Goal: Information Seeking & Learning: Learn about a topic

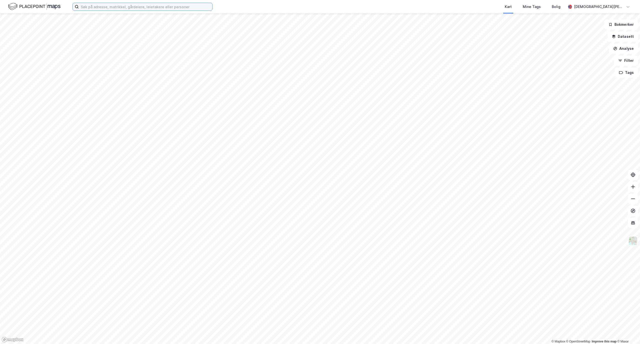
click at [115, 7] on input at bounding box center [146, 7] width 134 height 8
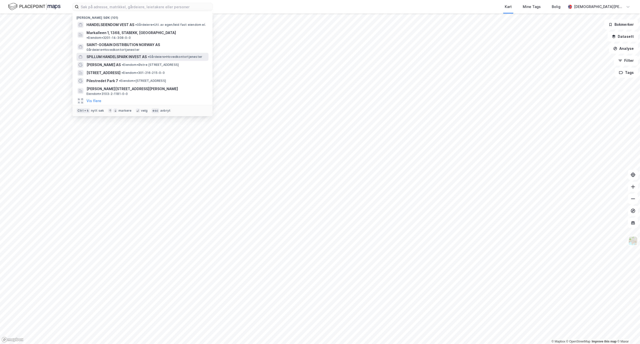
click at [135, 54] on span "SPILLUM HANDELSPARK INVEST AS" at bounding box center [117, 57] width 60 height 6
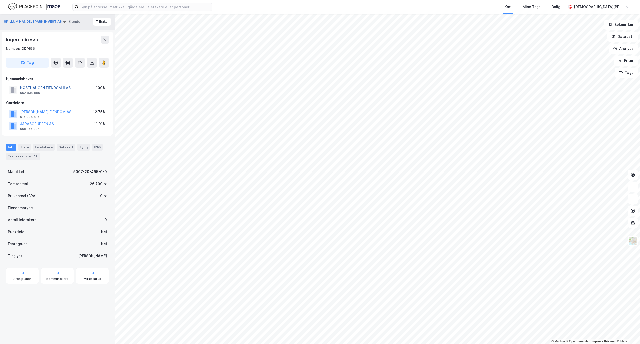
click at [0, 0] on button "NØSTHAUGEN EIENDOM II AS" at bounding box center [0, 0] width 0 height 0
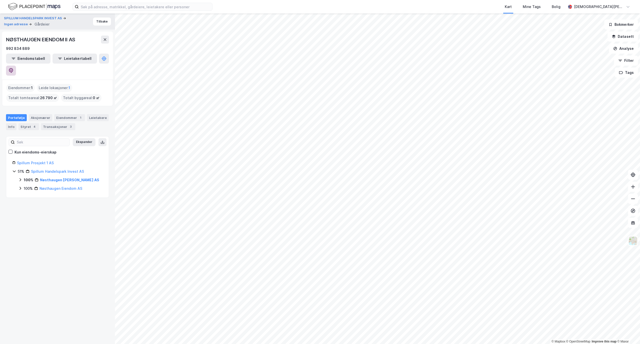
click at [13, 68] on icon at bounding box center [11, 70] width 4 height 5
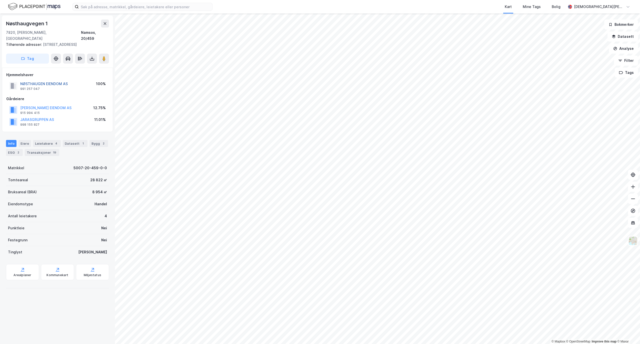
click at [0, 0] on button "NØSTHAUGEN EIENDOM AS" at bounding box center [0, 0] width 0 height 0
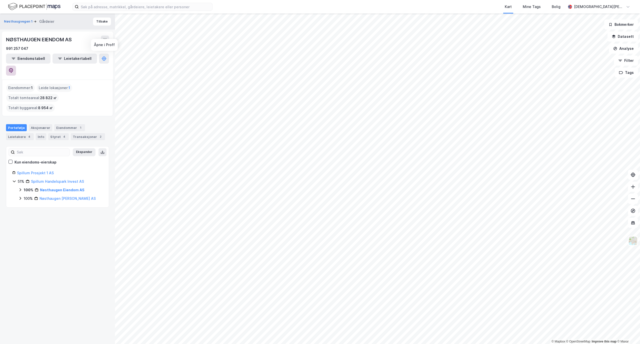
click at [13, 68] on icon at bounding box center [11, 70] width 4 height 5
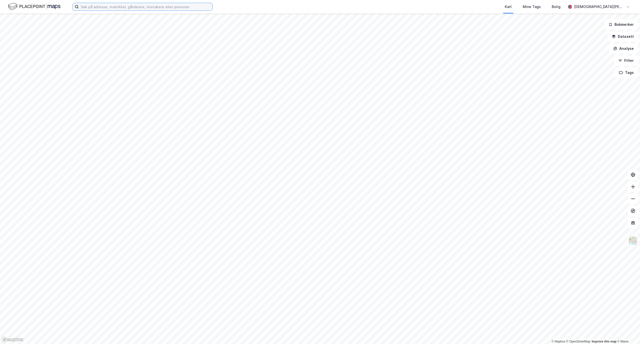
click at [157, 10] on input at bounding box center [146, 7] width 134 height 8
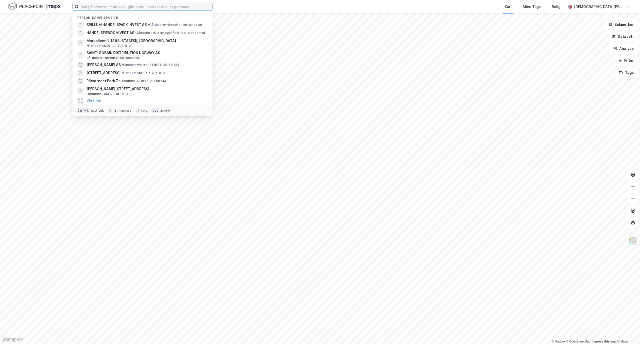
paste input "Kleivbakken 9"
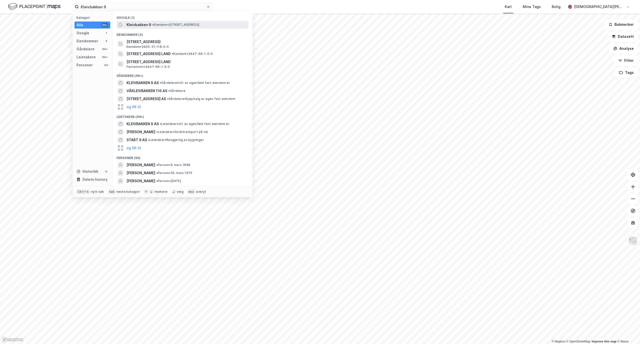
click at [154, 25] on span "•" at bounding box center [153, 25] width 2 height 4
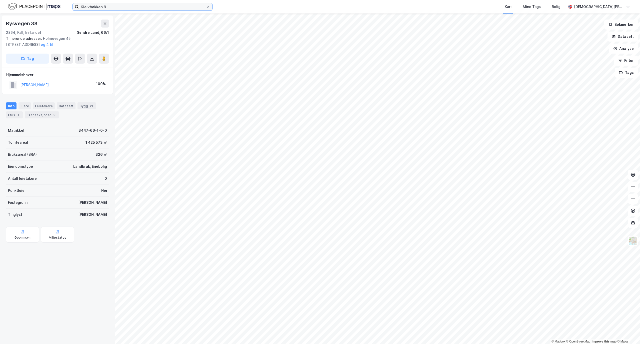
click at [142, 8] on input "Kleivbakken 9" at bounding box center [143, 7] width 128 height 8
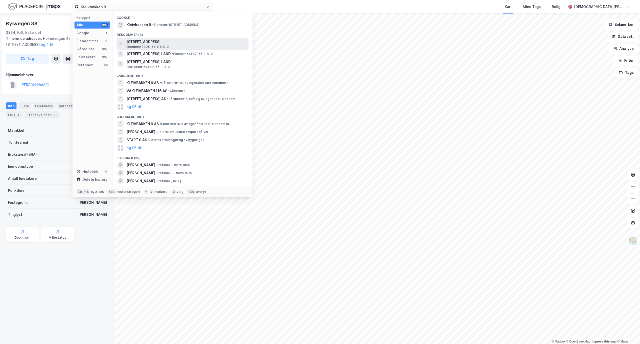
click at [174, 40] on span "[STREET_ADDRESS]" at bounding box center [187, 42] width 120 height 6
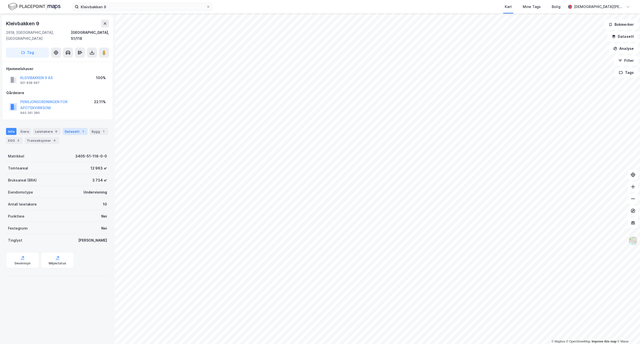
click at [69, 128] on div "Datasett 1" at bounding box center [75, 131] width 25 height 7
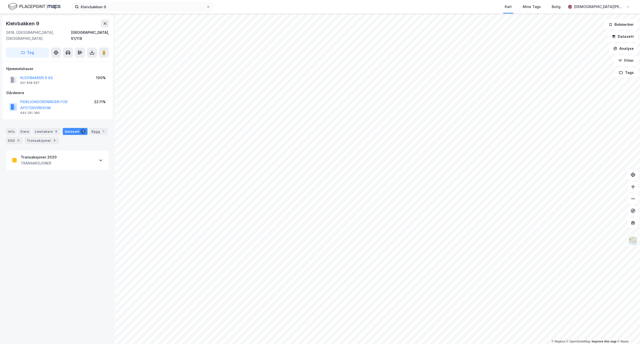
click at [78, 158] on div "Transaksjoner 2020 TRANSAKSJONER" at bounding box center [57, 160] width 103 height 20
click at [0, 0] on button "KLEIVBAKKEN 9 AS" at bounding box center [0, 0] width 0 height 0
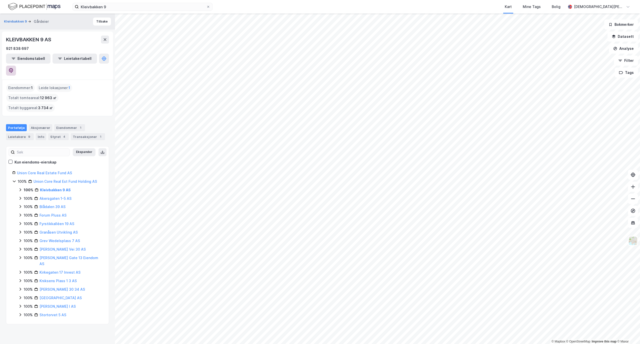
click at [16, 66] on button at bounding box center [11, 71] width 10 height 10
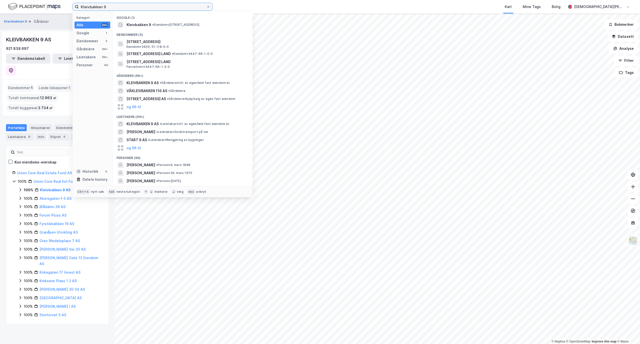
click at [86, 3] on input "Kleivbakken 9" at bounding box center [143, 7] width 128 height 8
paste input "Blådalen 39 AS"
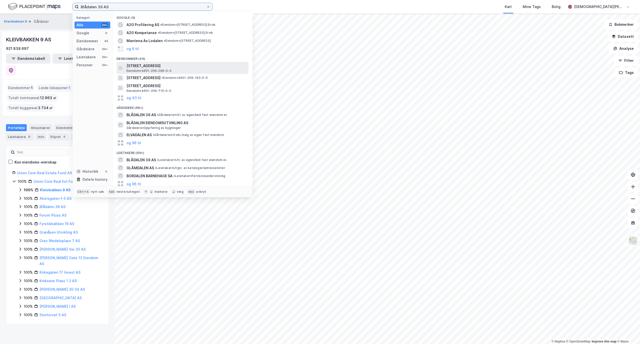
type input "Blådalen 39 AS"
click at [179, 67] on span "[STREET_ADDRESS]" at bounding box center [187, 66] width 120 height 6
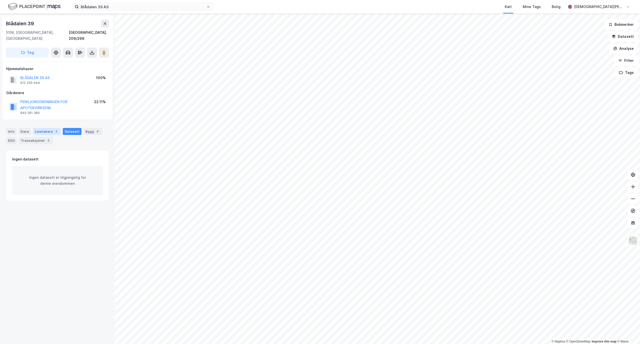
click at [54, 129] on div "2" at bounding box center [56, 131] width 5 height 5
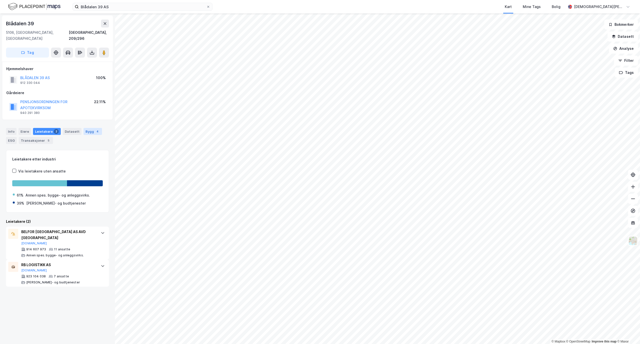
click at [84, 128] on div "Bygg 4" at bounding box center [93, 131] width 19 height 7
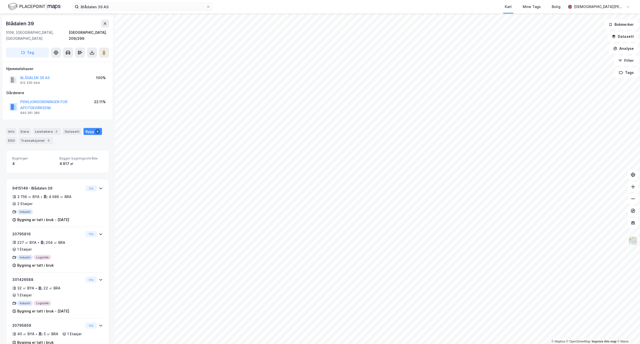
scroll to position [15, 0]
